Goal: Transaction & Acquisition: Purchase product/service

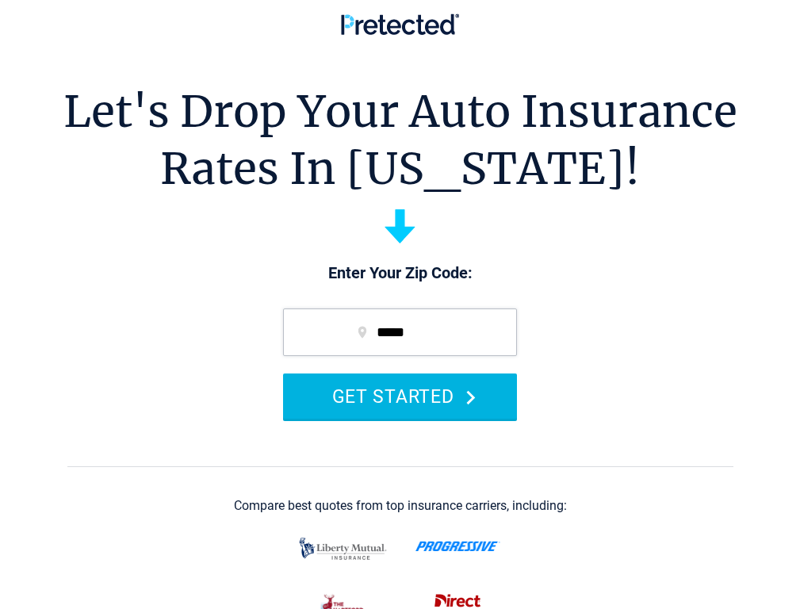
click at [407, 419] on button "GET STARTED" at bounding box center [400, 395] width 234 height 45
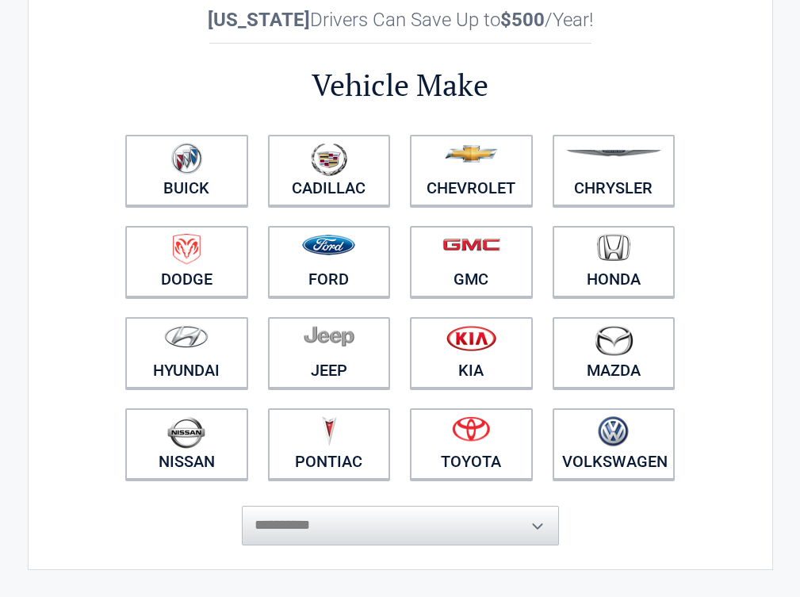
scroll to position [238, 0]
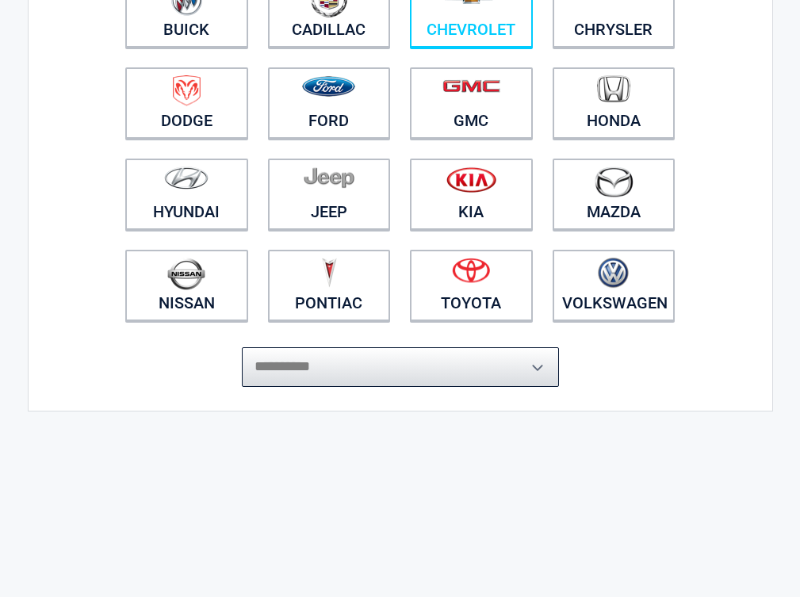
select select "**********"
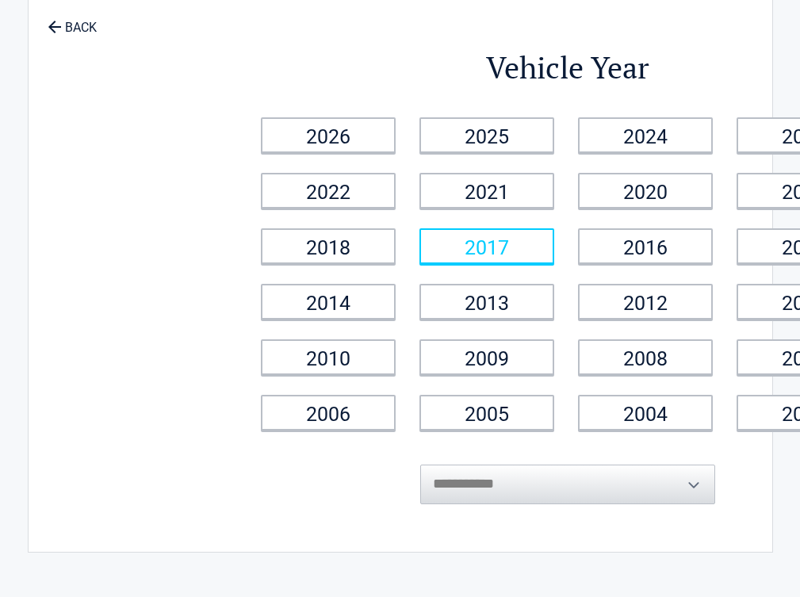
scroll to position [0, 0]
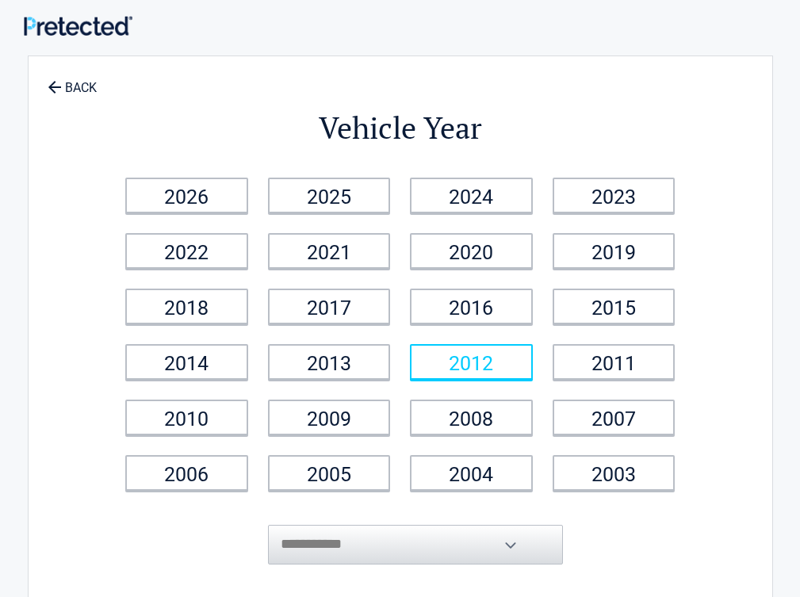
click at [518, 364] on link "2012" at bounding box center [471, 362] width 123 height 36
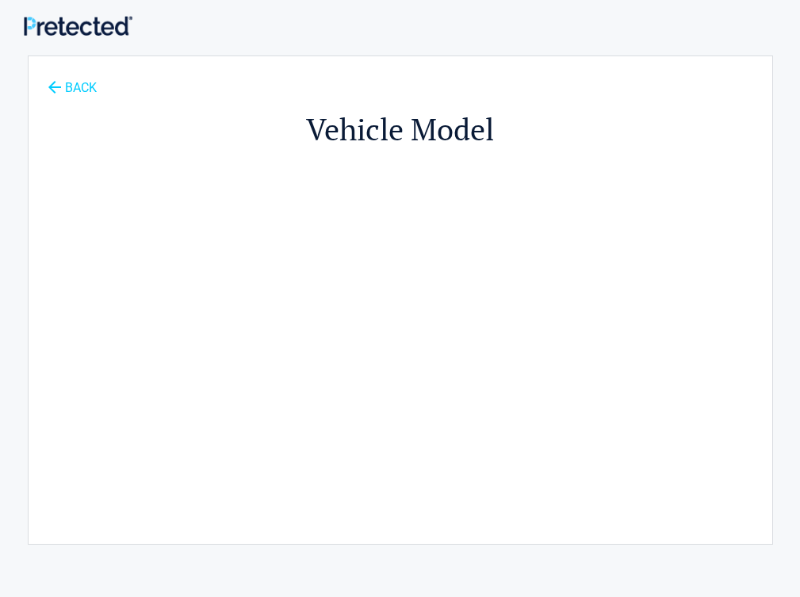
click at [75, 90] on link "BACK" at bounding box center [72, 81] width 56 height 28
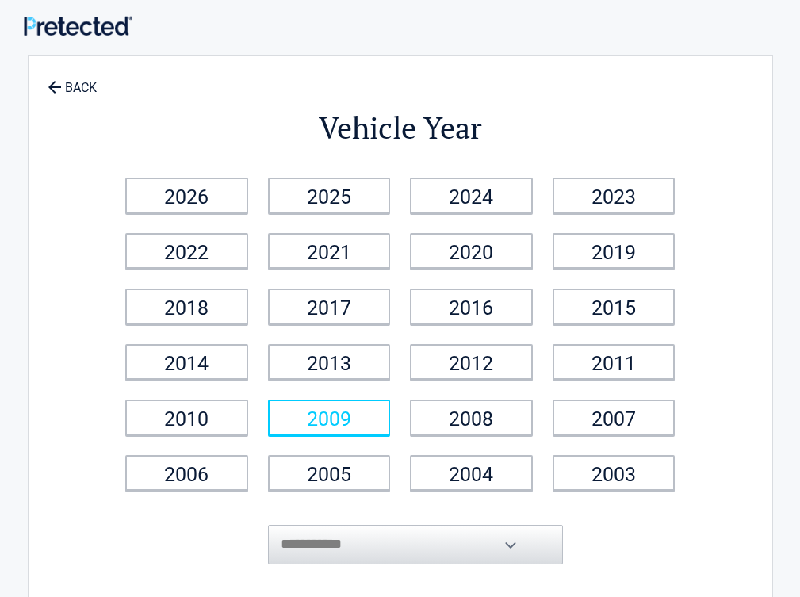
click at [377, 416] on link "2009" at bounding box center [329, 418] width 123 height 36
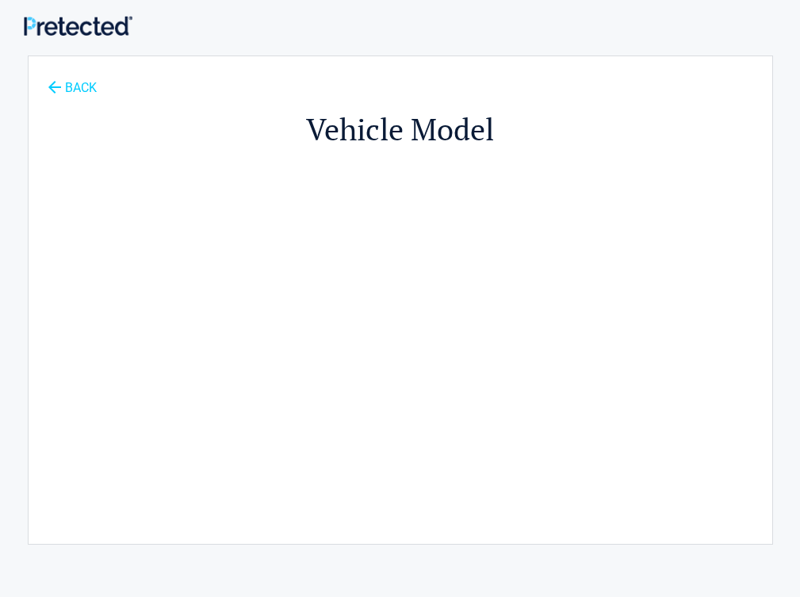
click at [65, 88] on link "BACK" at bounding box center [72, 81] width 56 height 28
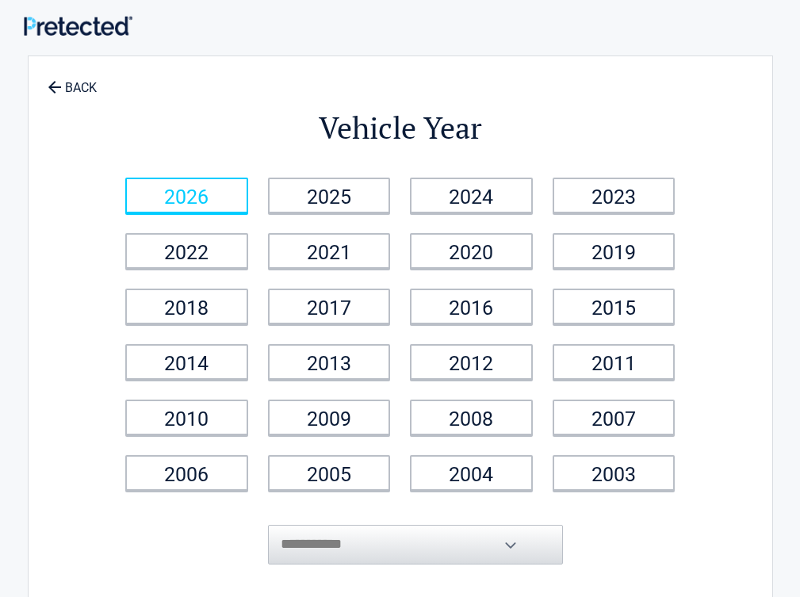
drag, startPoint x: 251, startPoint y: 201, endPoint x: 274, endPoint y: 201, distance: 23.8
click at [248, 201] on link "2026" at bounding box center [186, 196] width 123 height 36
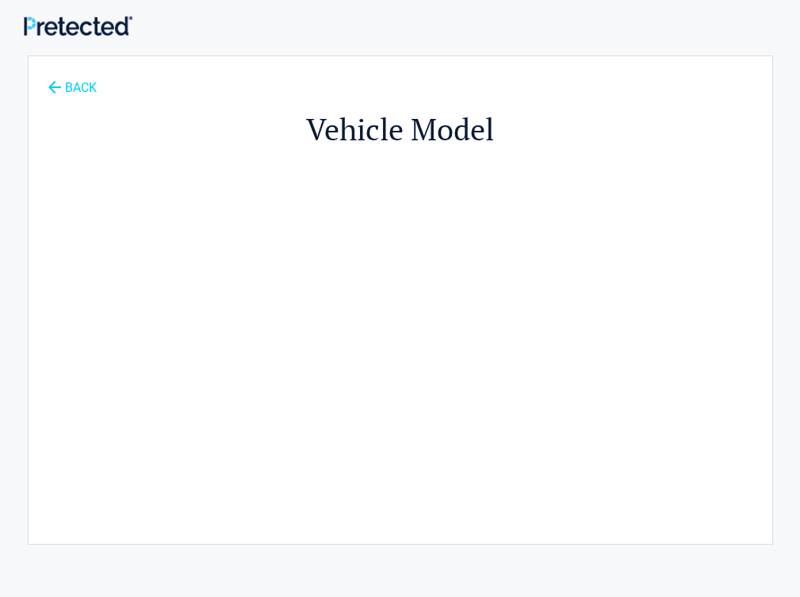
click at [48, 88] on icon at bounding box center [54, 87] width 13 height 13
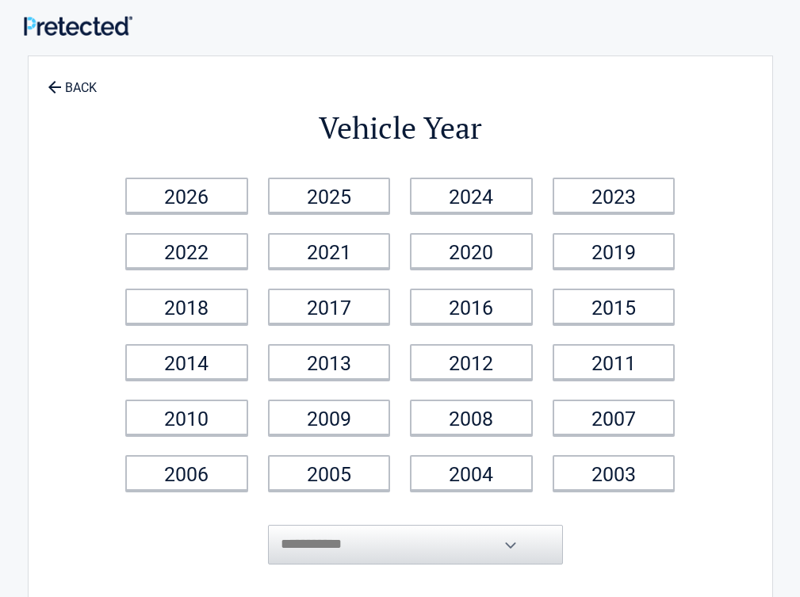
scroll to position [159, 0]
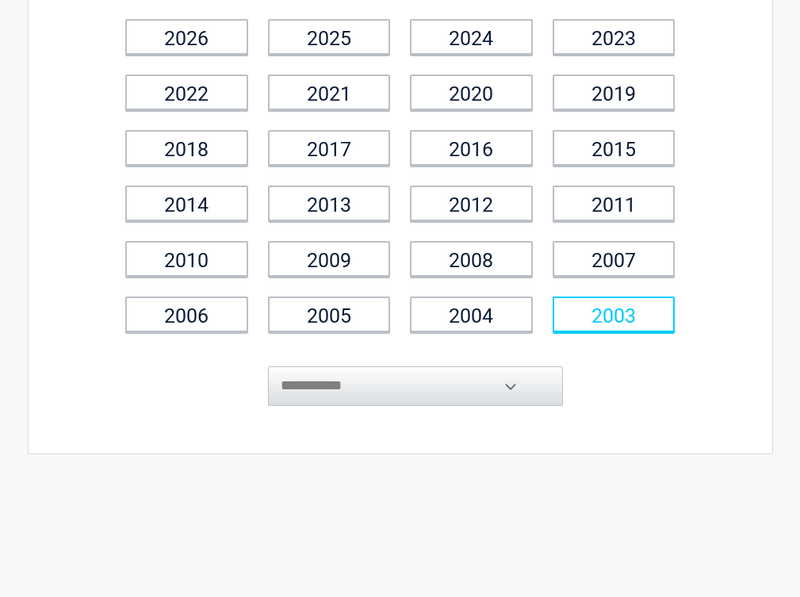
click at [676, 308] on link "2003" at bounding box center [614, 315] width 123 height 36
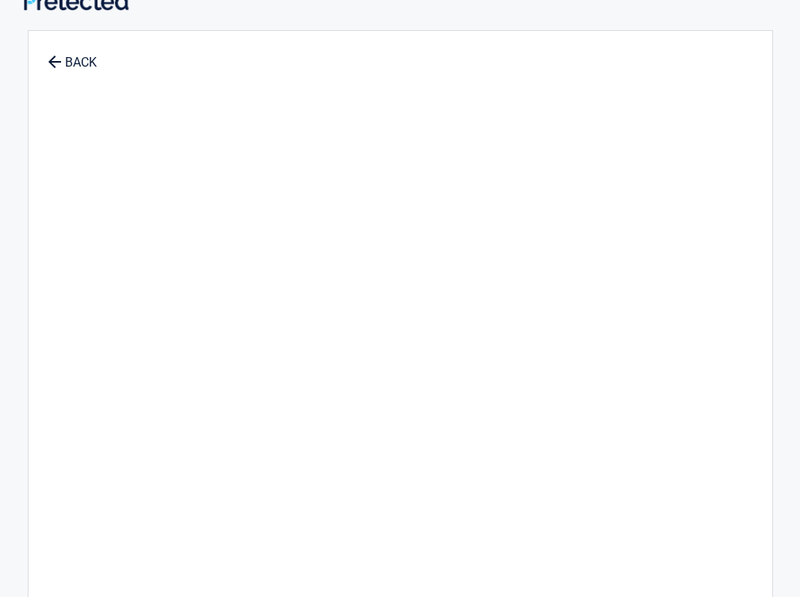
scroll to position [0, 0]
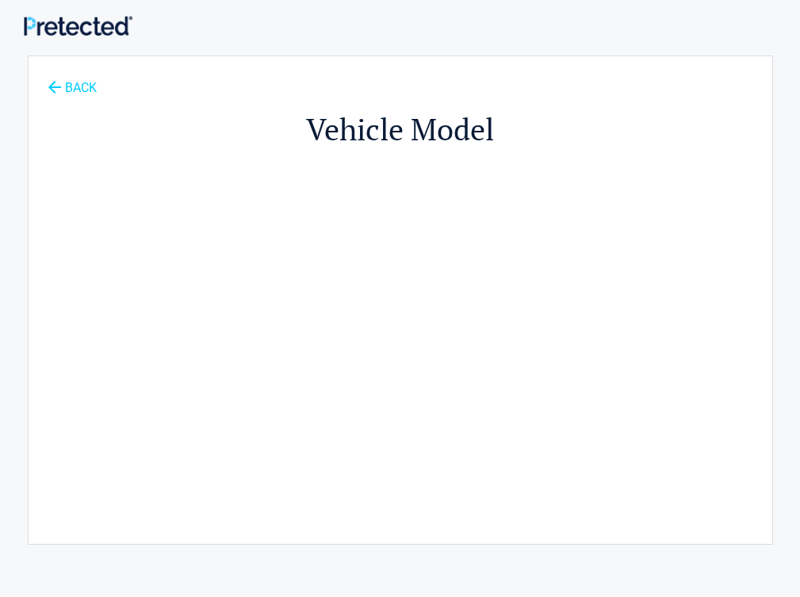
click at [52, 88] on link "BACK" at bounding box center [72, 81] width 56 height 28
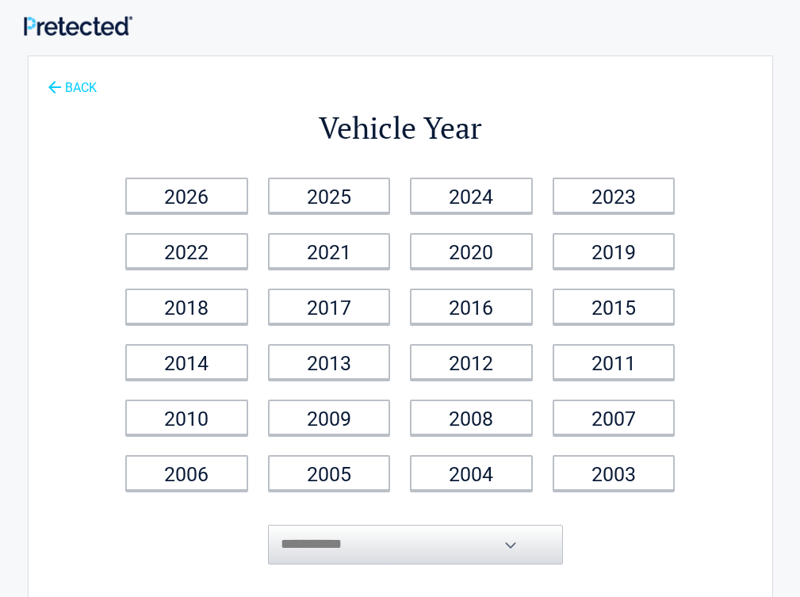
click at [51, 87] on link "BACK" at bounding box center [72, 81] width 56 height 28
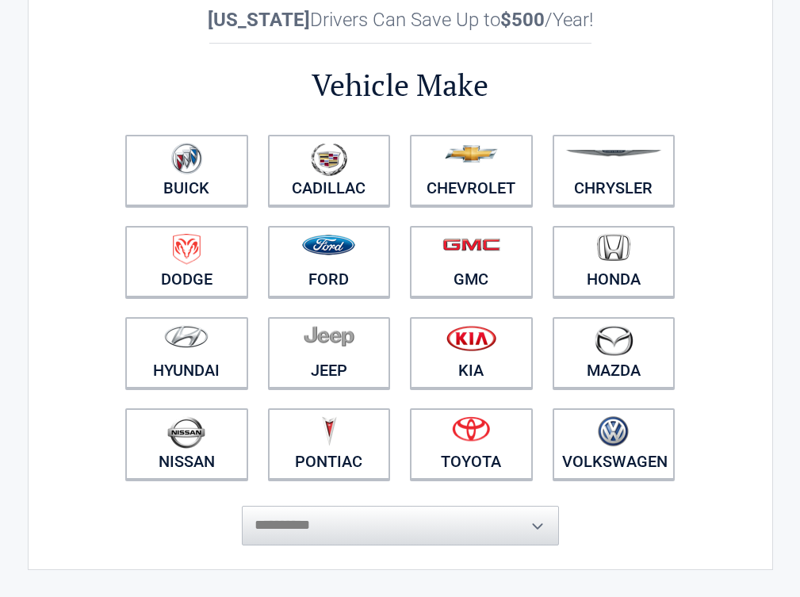
scroll to position [238, 0]
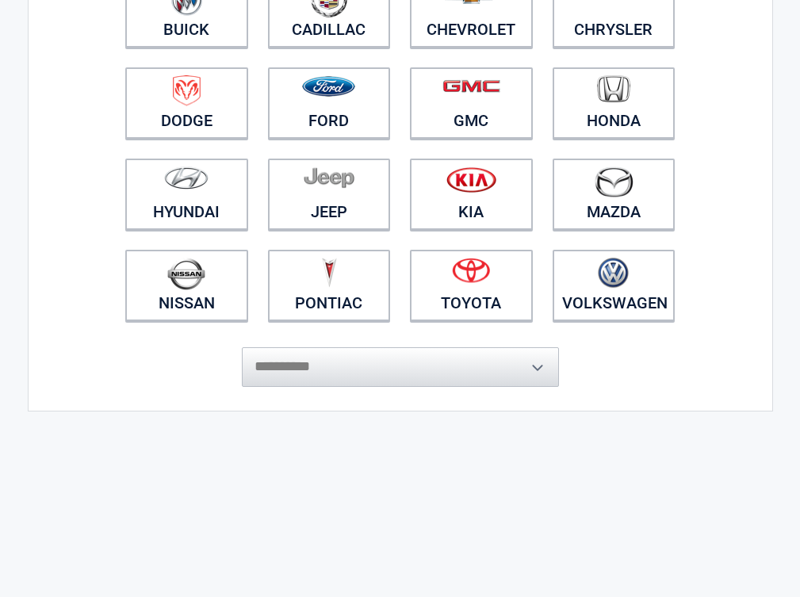
click at [666, 109] on figure at bounding box center [614, 93] width 104 height 36
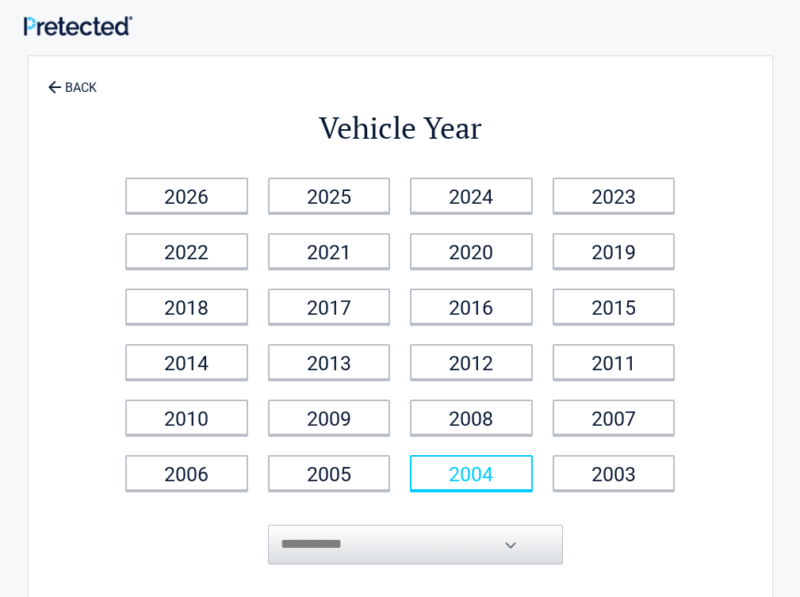
scroll to position [79, 0]
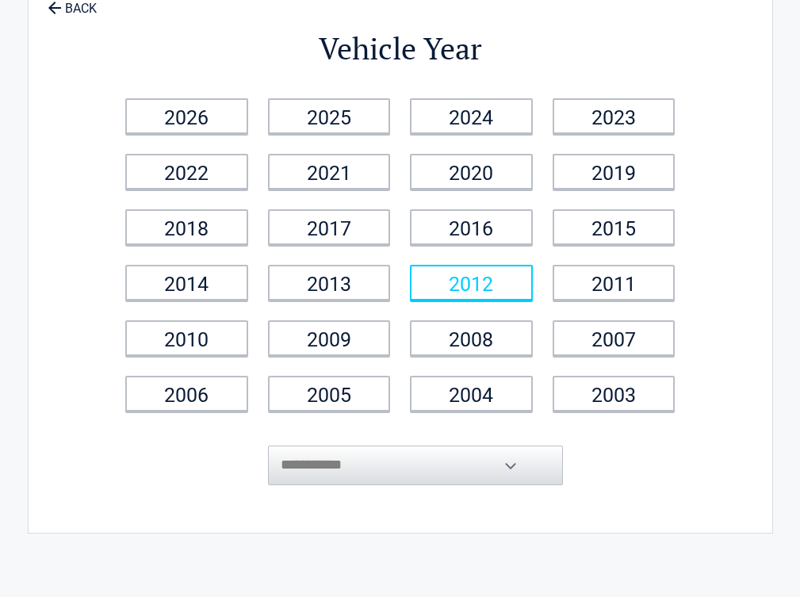
drag, startPoint x: 524, startPoint y: 284, endPoint x: 574, endPoint y: 293, distance: 50.7
click at [524, 284] on link "2012" at bounding box center [471, 283] width 123 height 36
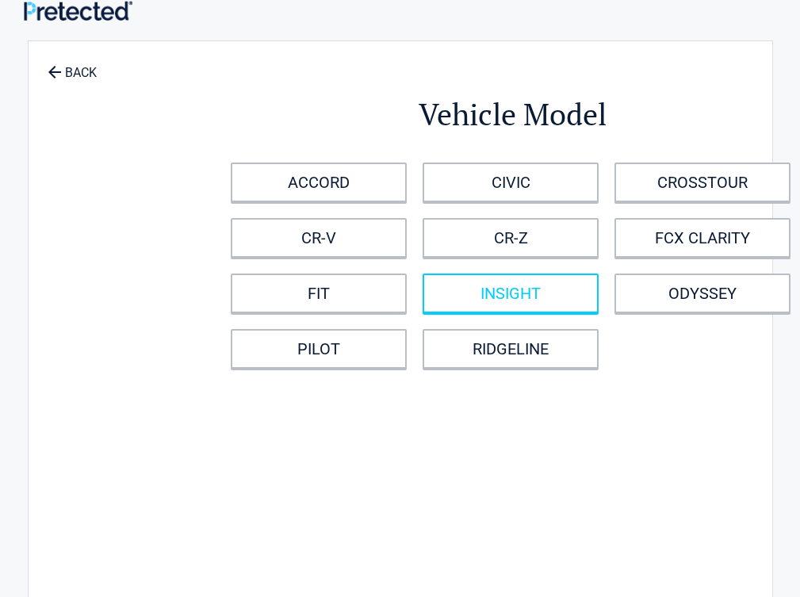
scroll to position [0, 0]
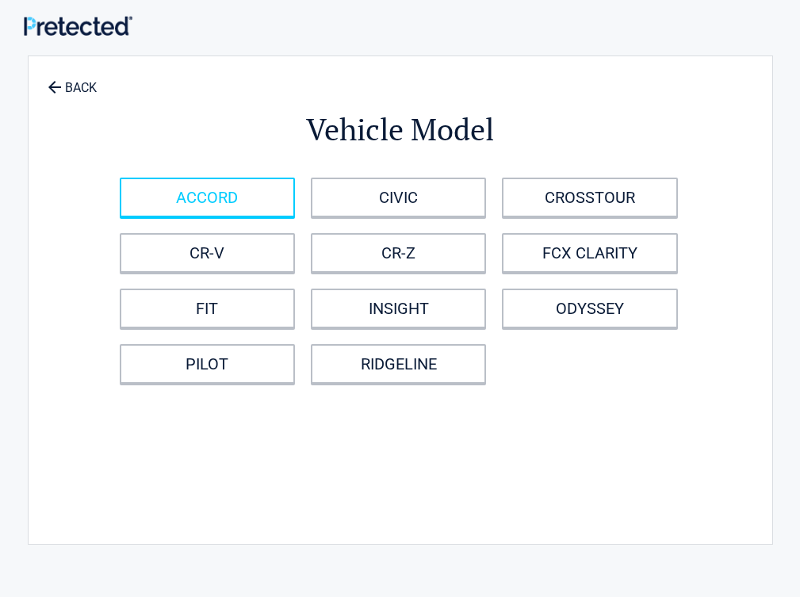
click at [258, 186] on link "ACCORD" at bounding box center [207, 198] width 175 height 40
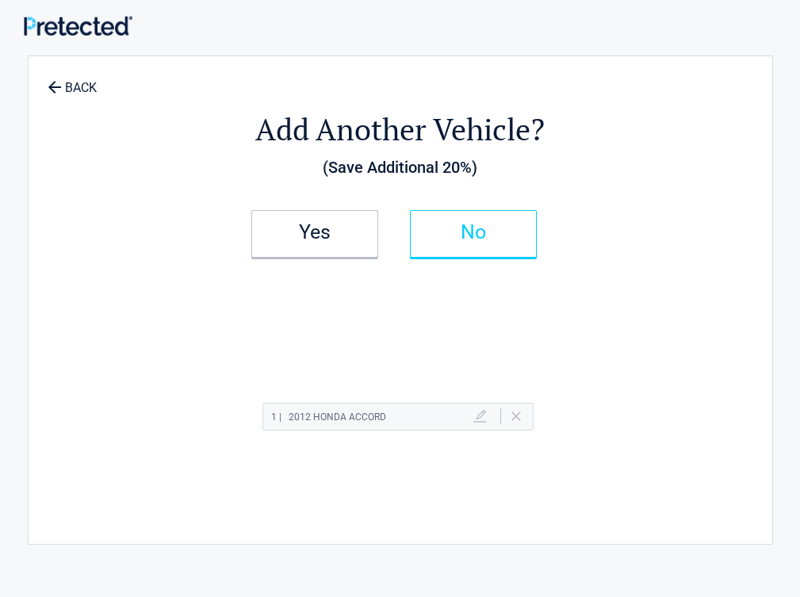
click at [518, 232] on h2 "No" at bounding box center [474, 232] width 94 height 11
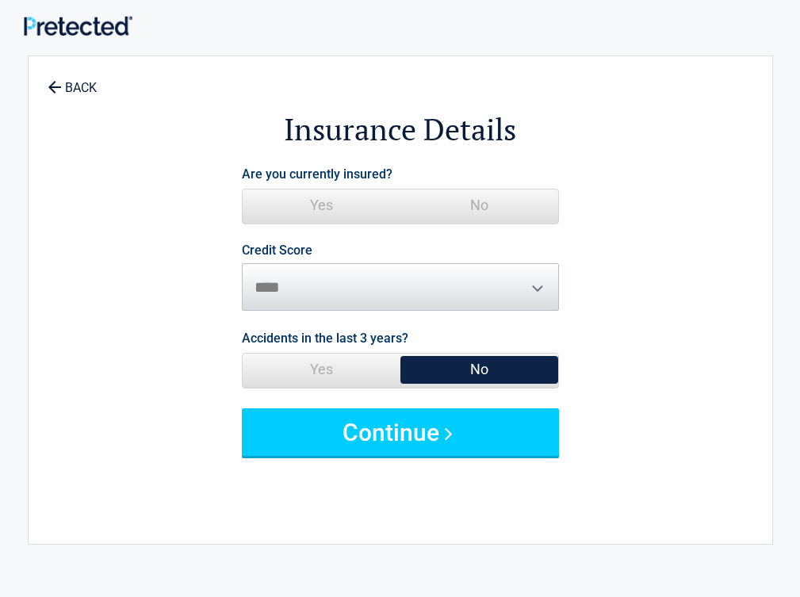
click at [354, 197] on span "Yes" at bounding box center [322, 206] width 158 height 32
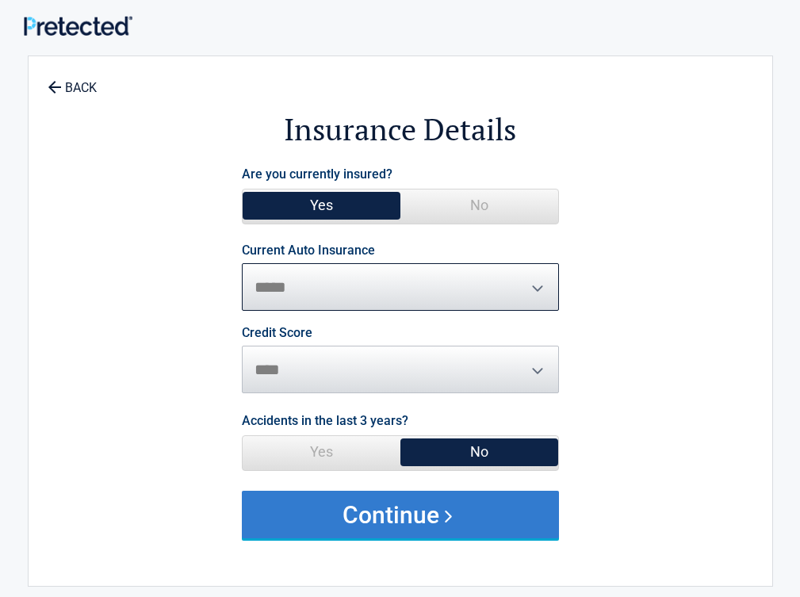
select select "**********"
click at [439, 510] on button "Continue" at bounding box center [400, 515] width 317 height 48
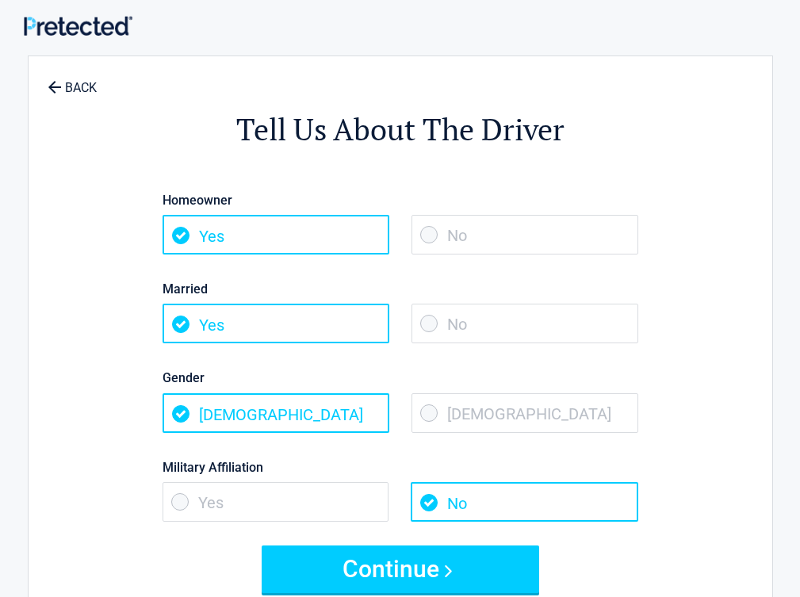
click at [568, 326] on span "No" at bounding box center [525, 324] width 227 height 40
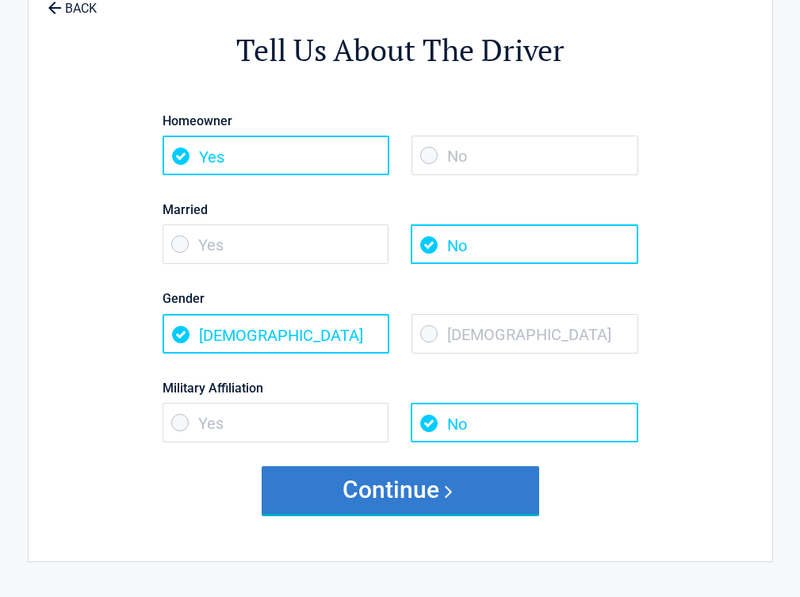
scroll to position [159, 0]
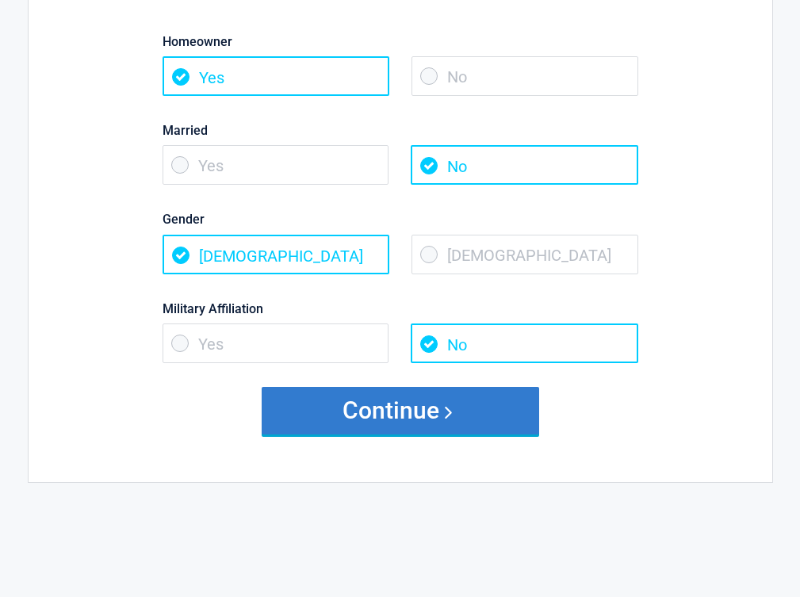
click at [466, 404] on button "Continue" at bounding box center [401, 411] width 278 height 48
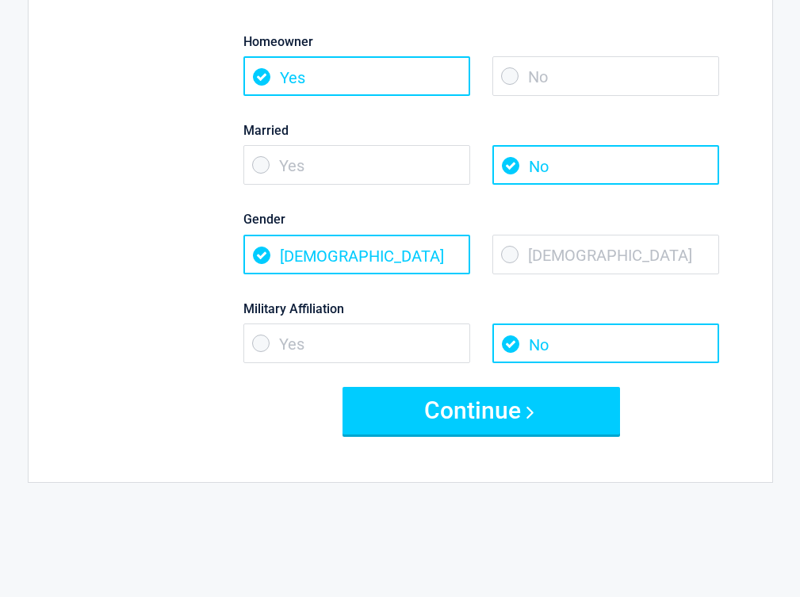
scroll to position [0, 0]
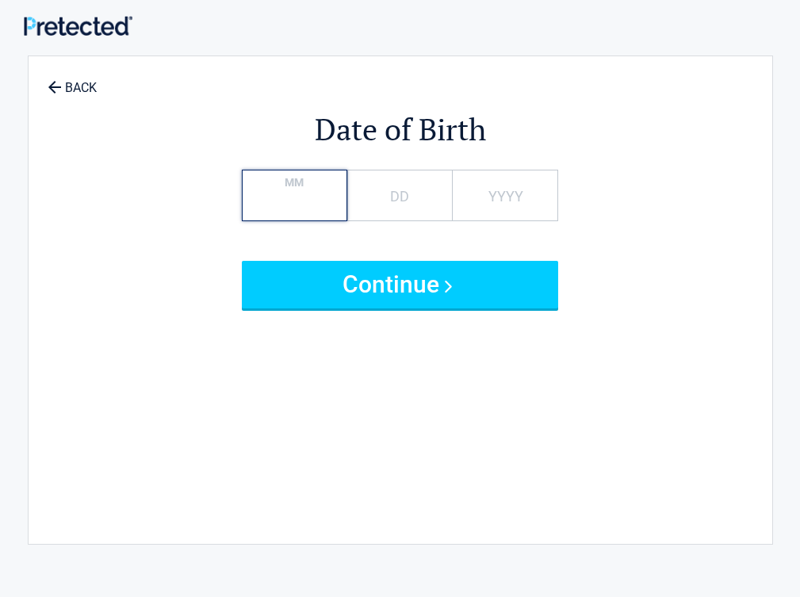
click at [347, 201] on input "MM" at bounding box center [294, 196] width 105 height 52
type input "*"
type input "****"
click at [242, 261] on button "Continue" at bounding box center [400, 285] width 317 height 48
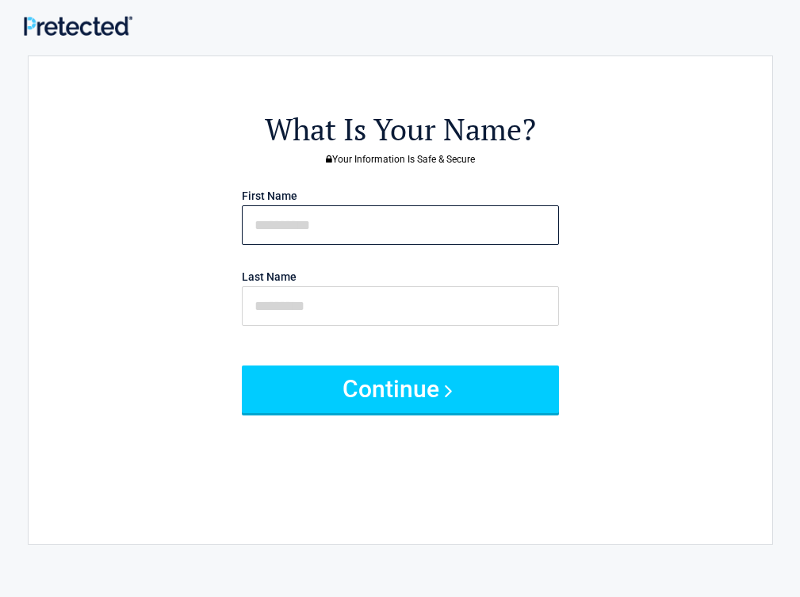
drag, startPoint x: 360, startPoint y: 227, endPoint x: 233, endPoint y: 209, distance: 128.1
click at [360, 227] on input "text" at bounding box center [400, 225] width 317 height 40
type input "*****"
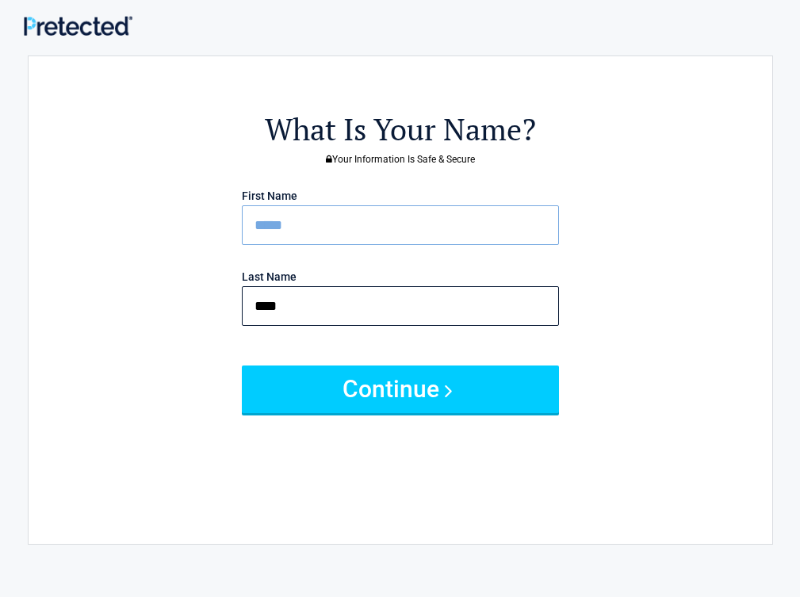
type input "****"
click at [242, 366] on button "Continue" at bounding box center [400, 390] width 317 height 48
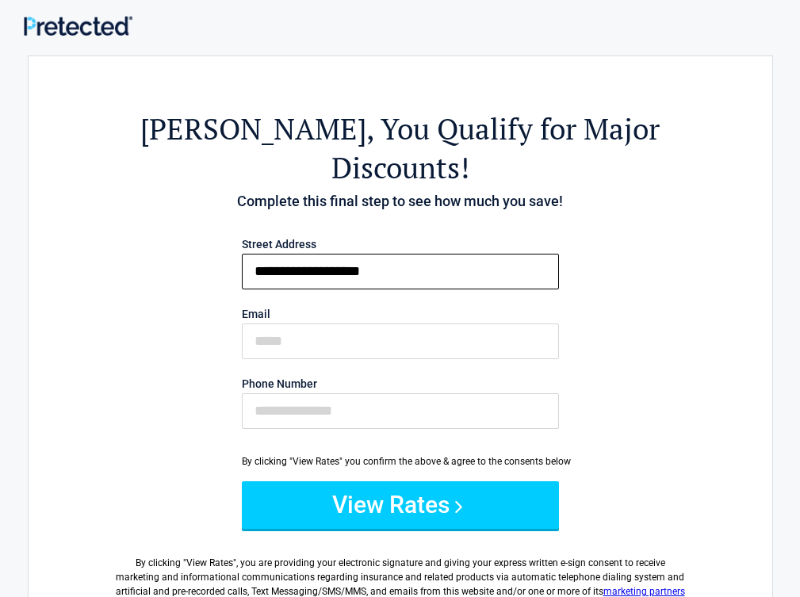
type input "**********"
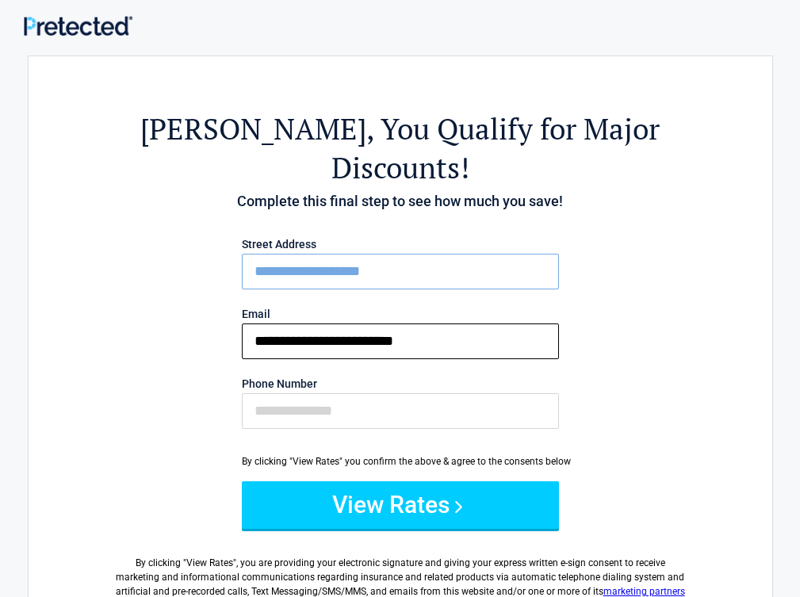
type input "**********"
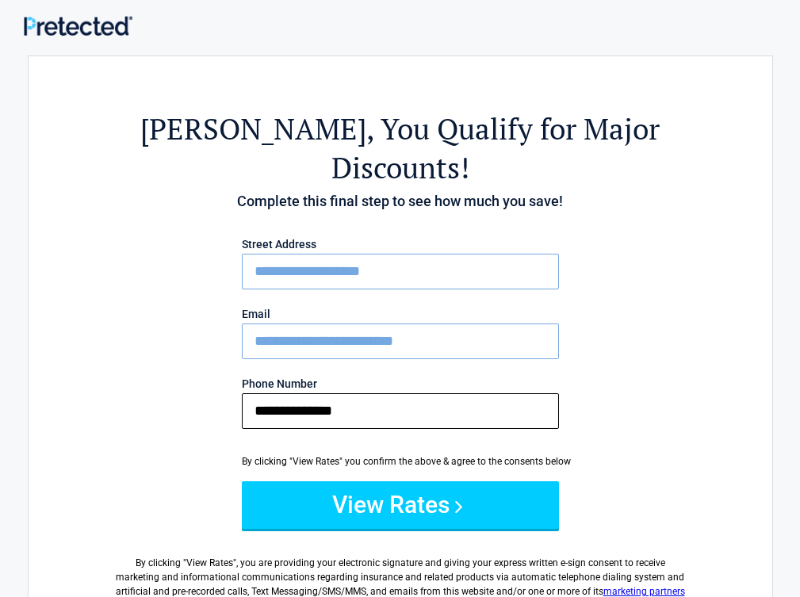
type input "**********"
click at [242, 481] on button "View Rates" at bounding box center [400, 505] width 317 height 48
